Goal: Task Accomplishment & Management: Manage account settings

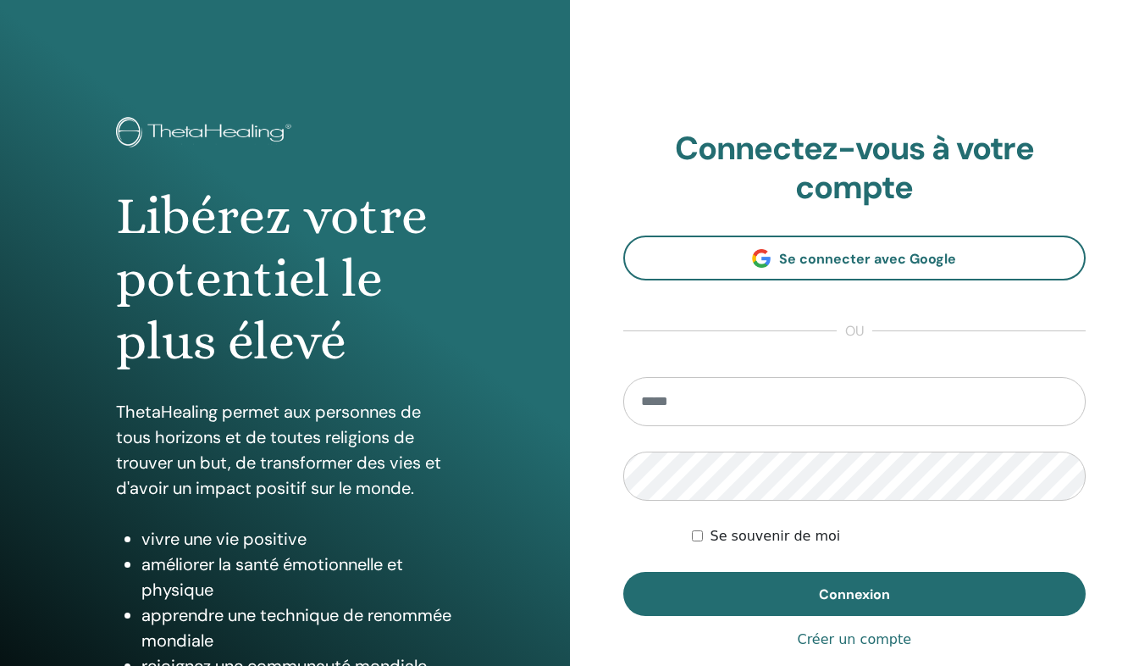
type input "**********"
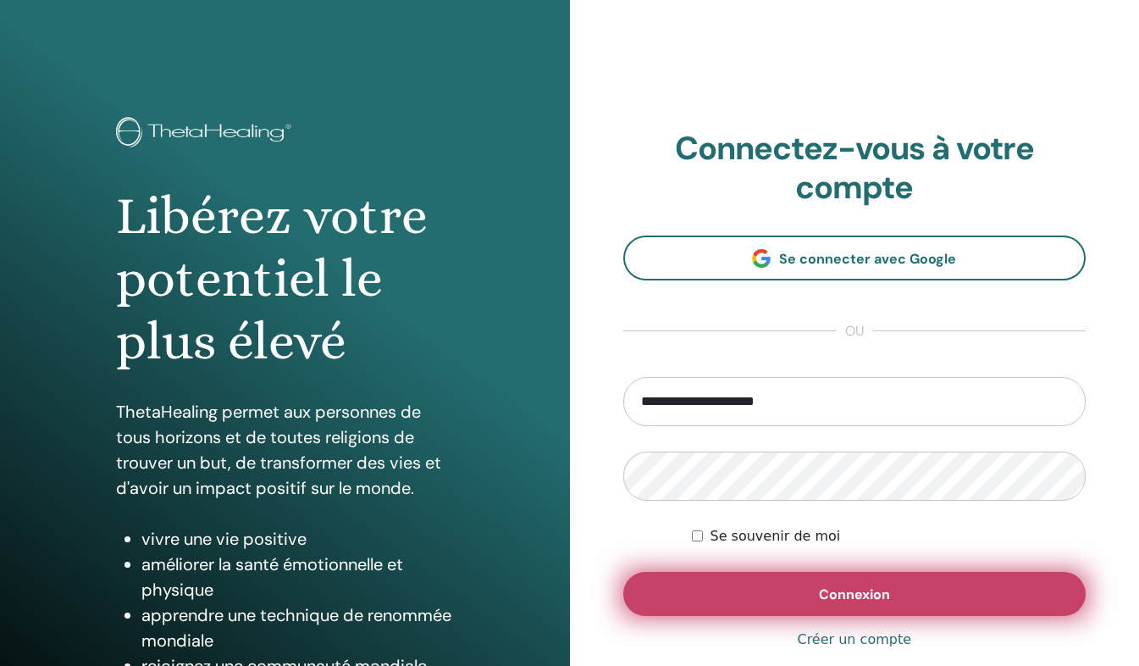
click at [790, 611] on button "Connexion" at bounding box center [854, 594] width 463 height 44
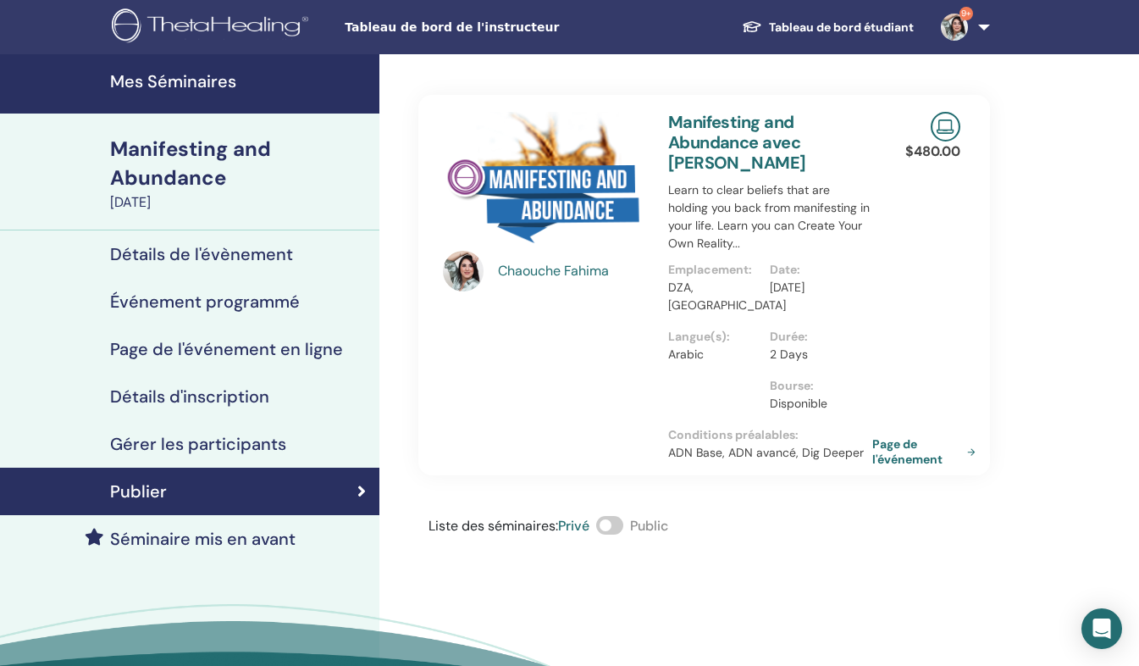
click at [154, 441] on h4 "Gérer les participants" at bounding box center [198, 444] width 176 height 20
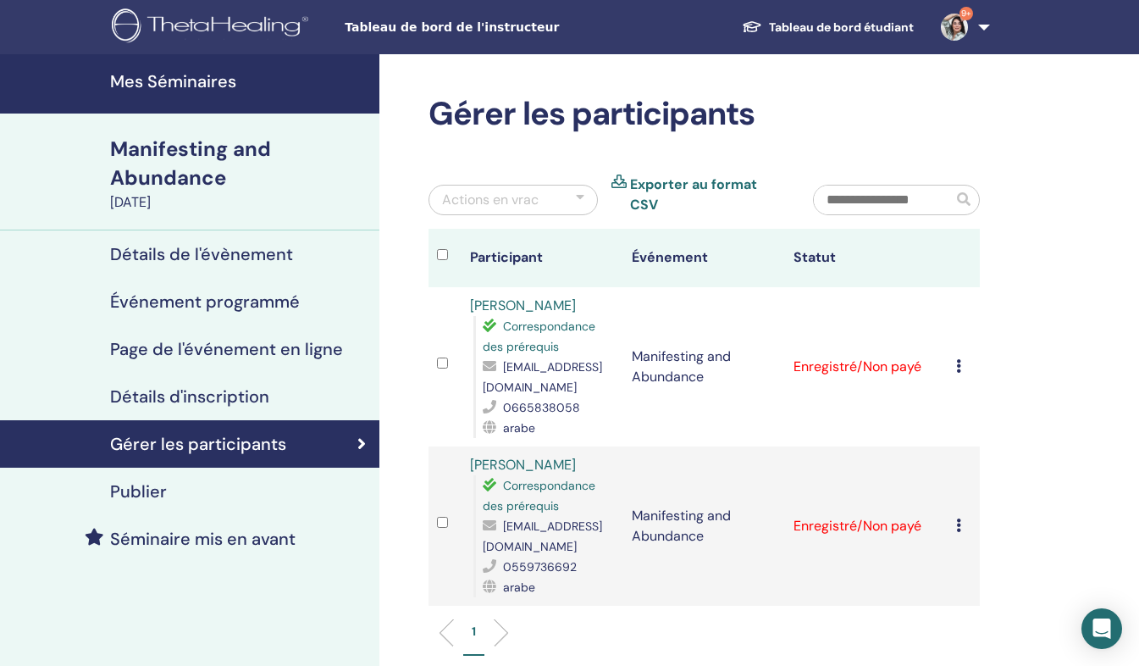
click at [961, 356] on div "Annuler l'inscription Ne pas certifier automatiquement Marquer comme payé Marqu…" at bounding box center [963, 366] width 15 height 20
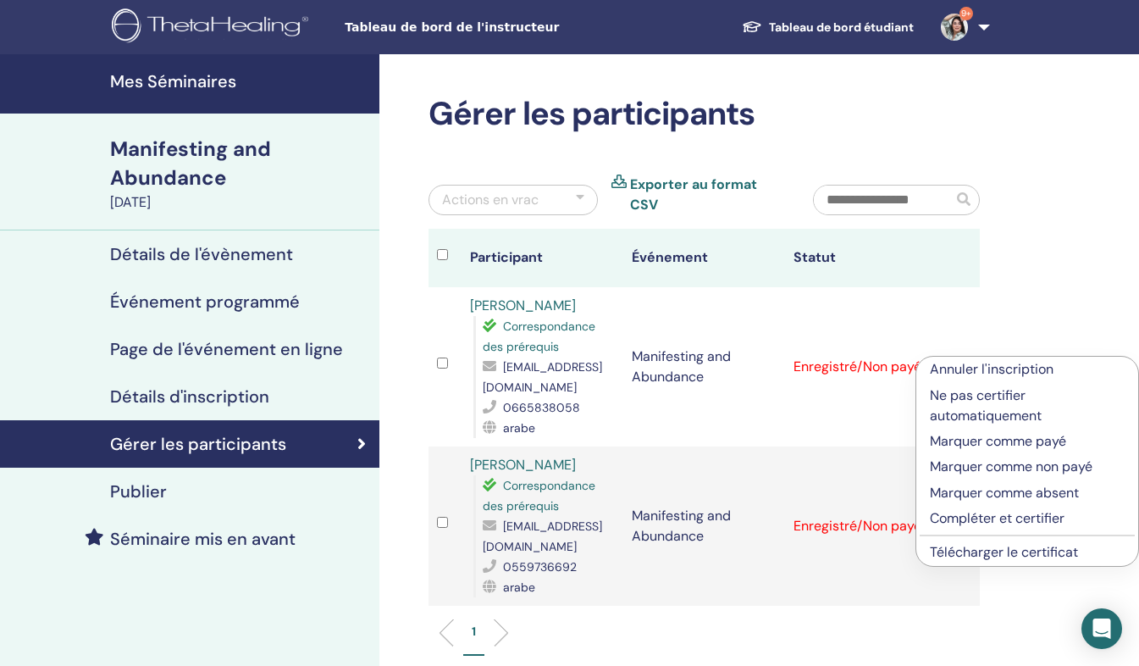
click at [982, 439] on p "Marquer comme payé" at bounding box center [1027, 441] width 195 height 20
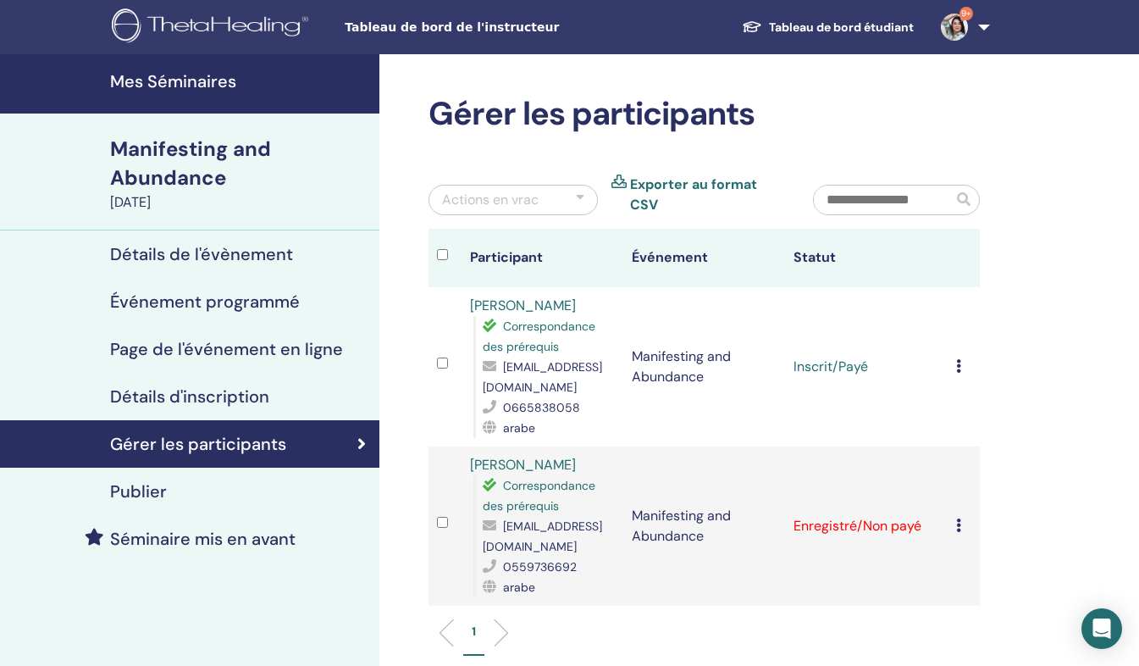
click at [954, 512] on td "Annuler l'inscription Ne pas certifier automatiquement Marquer comme payé Marqu…" at bounding box center [964, 525] width 32 height 159
click at [960, 518] on icon at bounding box center [958, 525] width 5 height 14
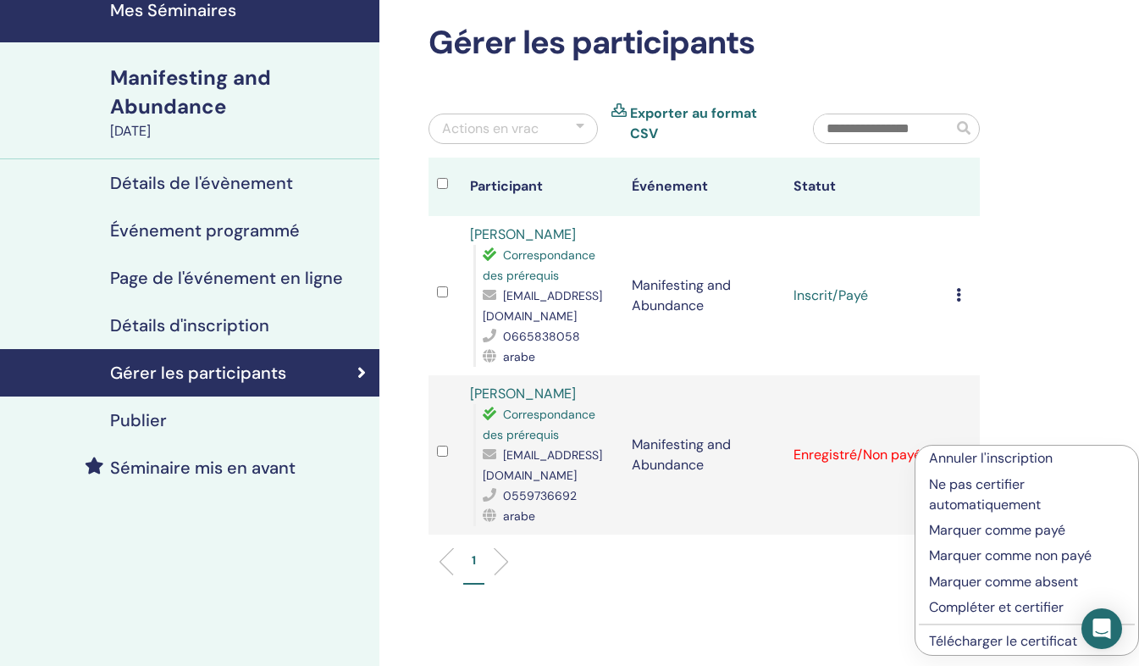
scroll to position [82, 0]
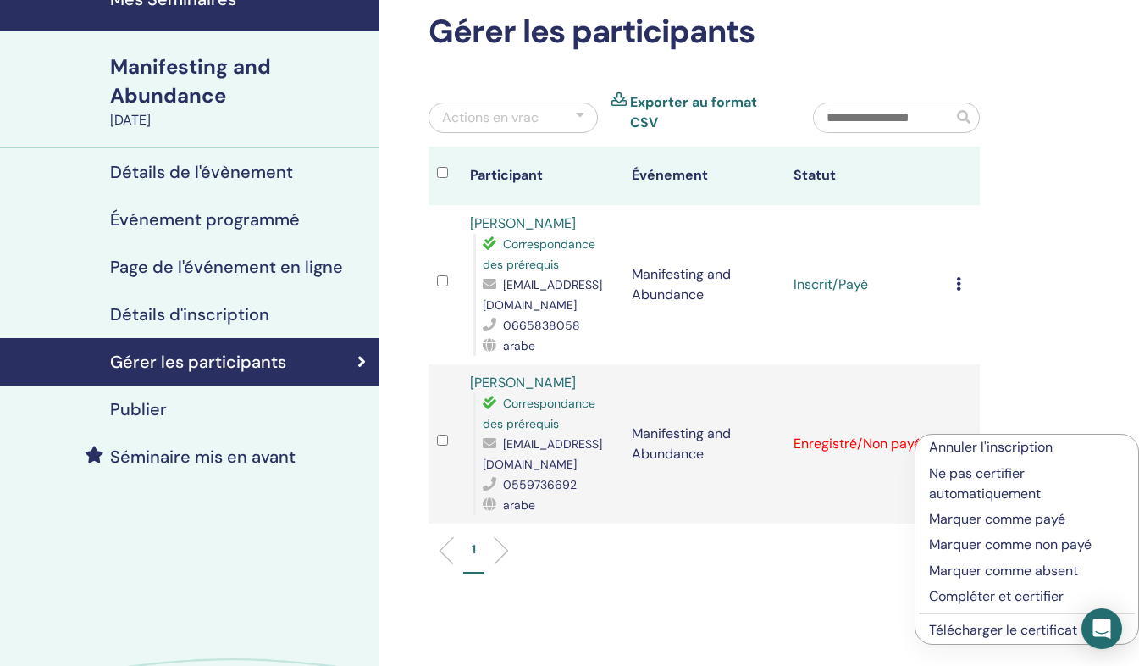
click at [1045, 523] on p "Marquer comme payé" at bounding box center [1027, 519] width 196 height 20
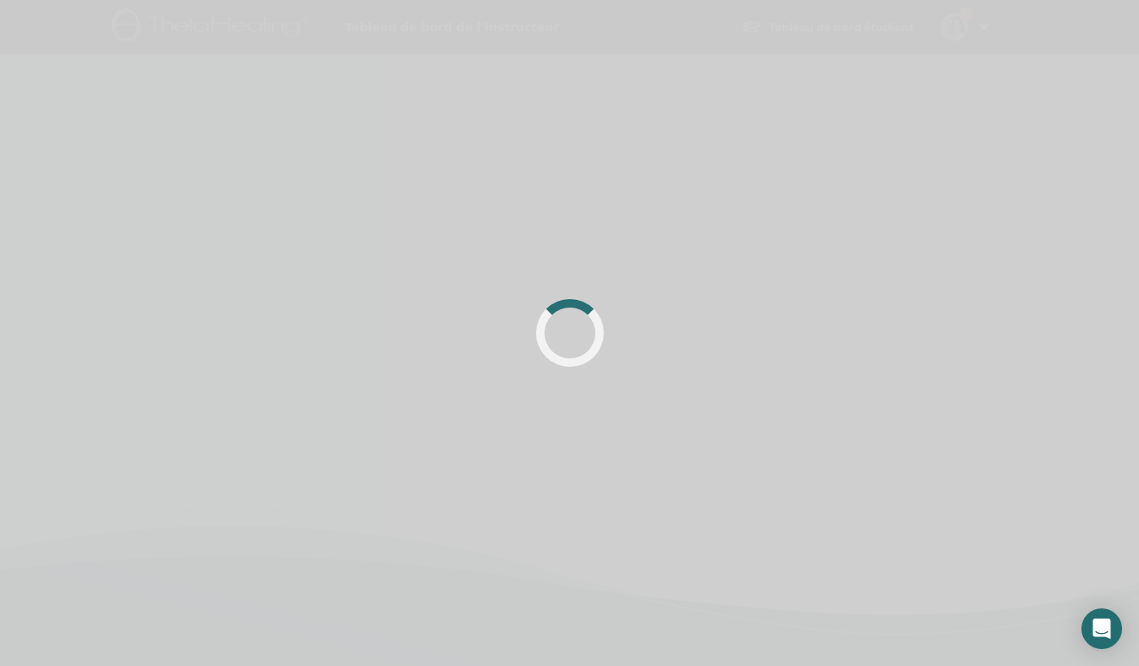
scroll to position [82, 0]
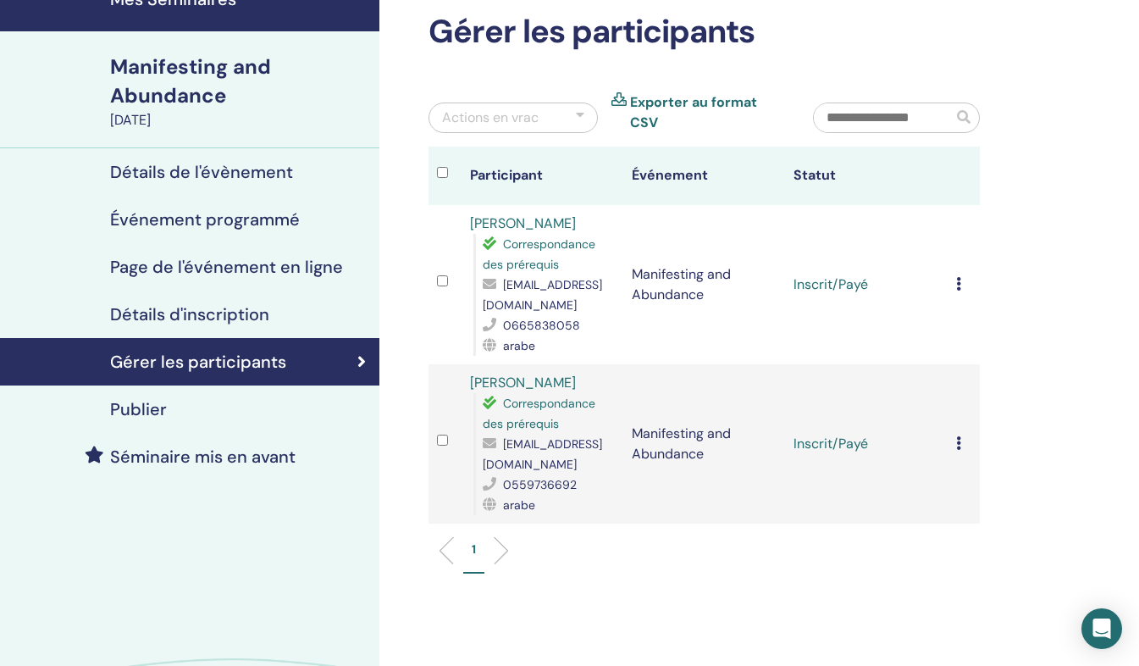
click at [952, 273] on td "Annuler l'inscription Ne pas certifier automatiquement Marquer comme payé Marqu…" at bounding box center [964, 284] width 32 height 159
click at [958, 277] on icon at bounding box center [958, 284] width 5 height 14
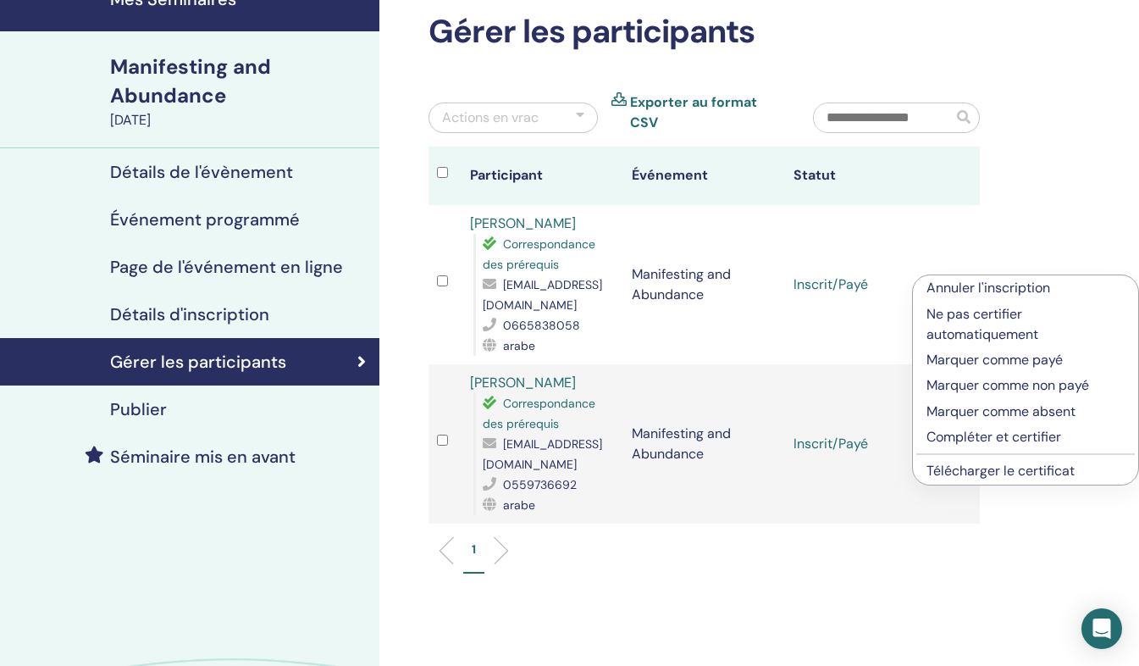
click at [969, 441] on p "Compléter et certifier" at bounding box center [1025, 437] width 198 height 20
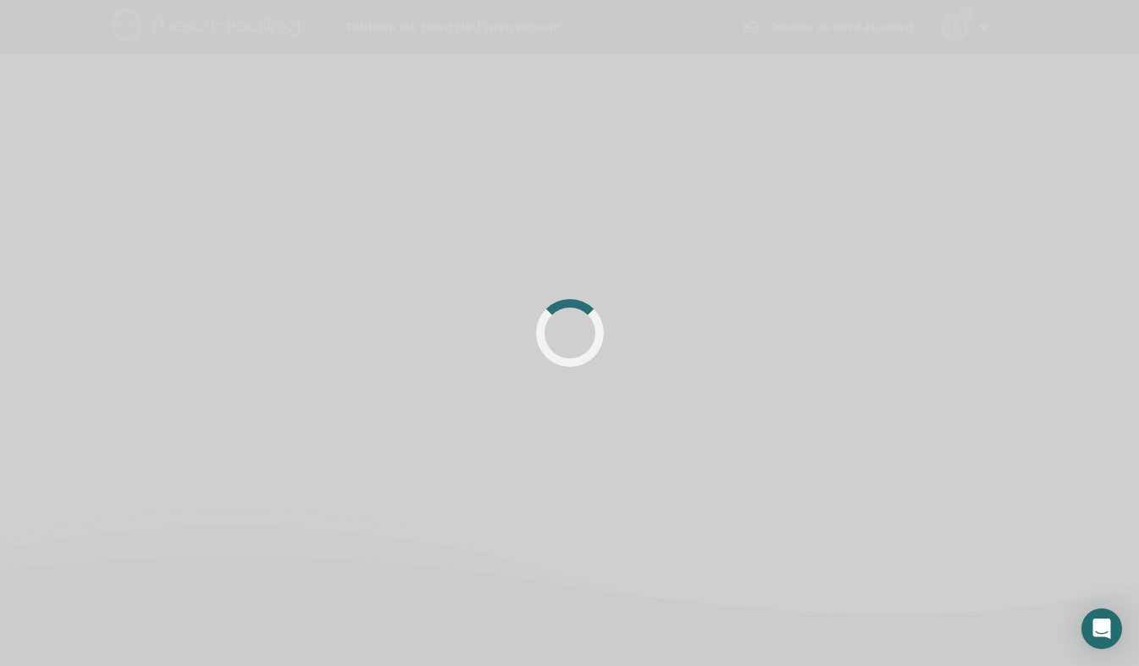
scroll to position [82, 0]
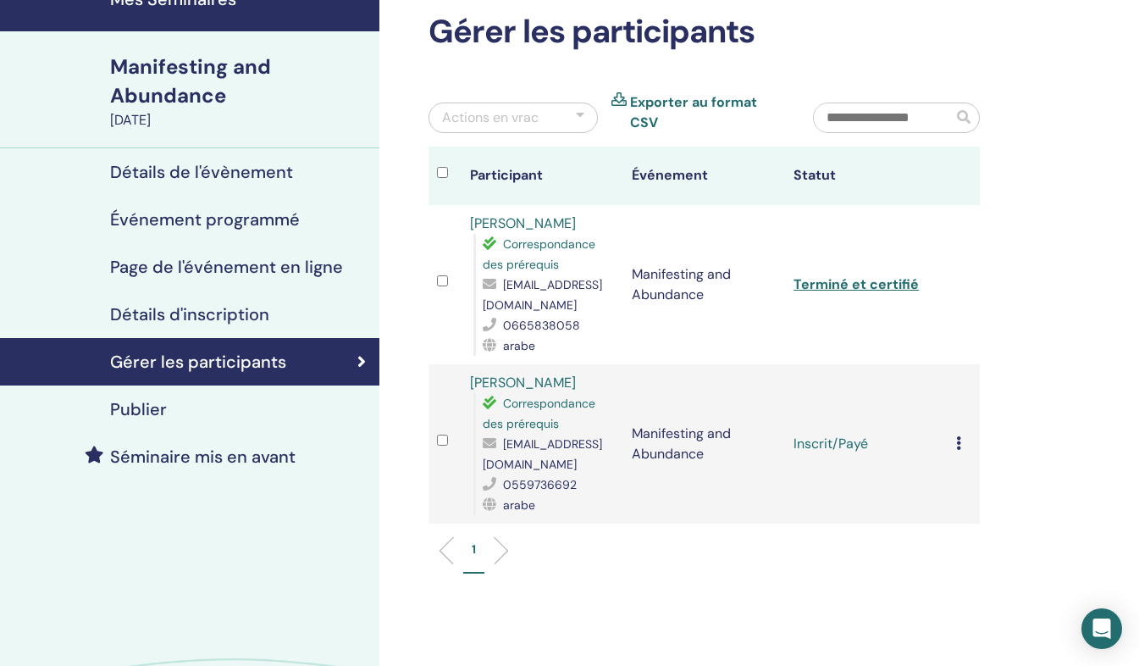
click at [957, 436] on icon at bounding box center [958, 443] width 5 height 14
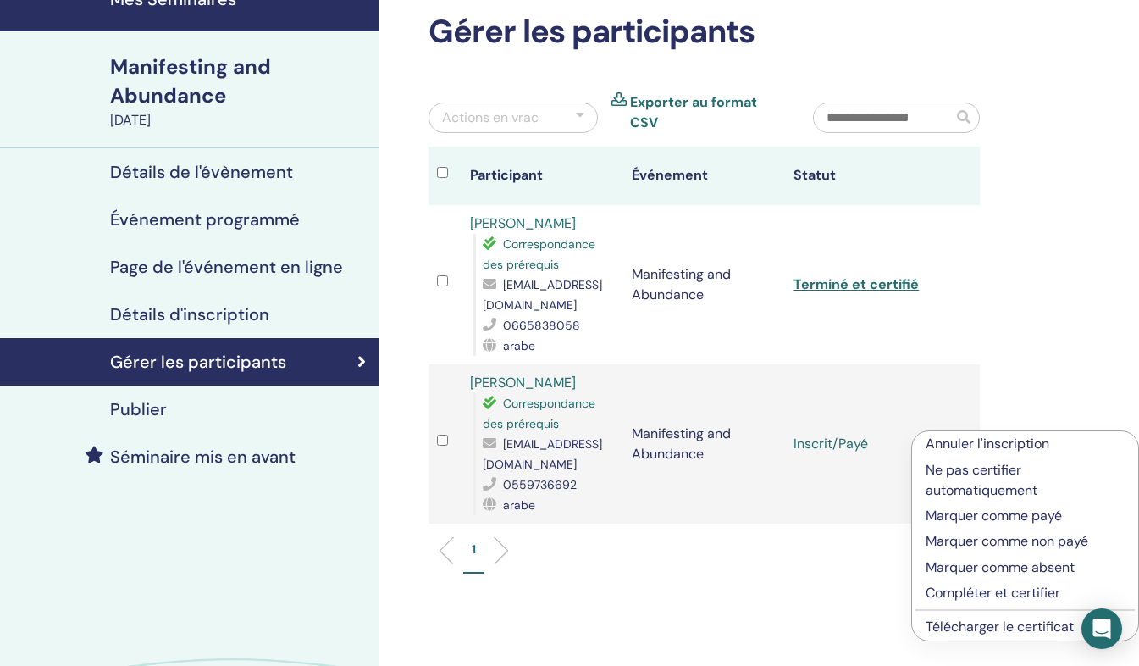
click at [957, 591] on p "Compléter et certifier" at bounding box center [1024, 593] width 199 height 20
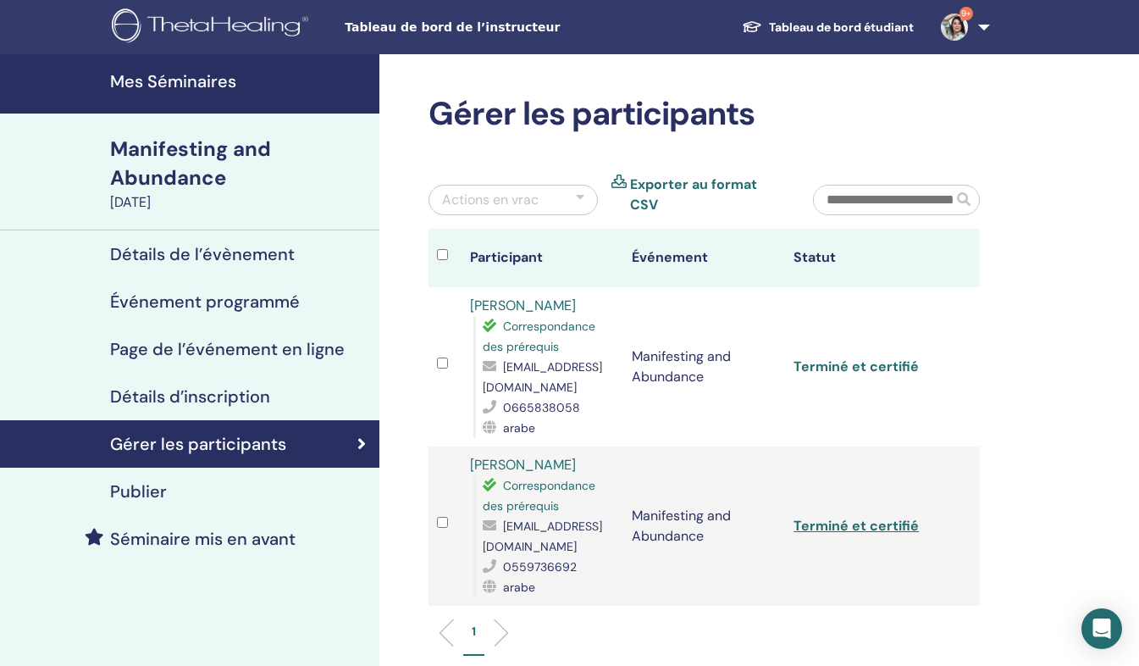
click at [834, 357] on link "Terminé et certifié" at bounding box center [855, 366] width 125 height 18
click at [830, 519] on link "Terminé et certifié" at bounding box center [855, 526] width 125 height 18
click at [845, 362] on link "Terminé et certifié" at bounding box center [855, 366] width 125 height 18
click at [846, 446] on td "Terminé et certifié" at bounding box center [866, 525] width 162 height 159
click at [843, 517] on link "Terminé et certifié" at bounding box center [855, 526] width 125 height 18
